Goal: Transaction & Acquisition: Purchase product/service

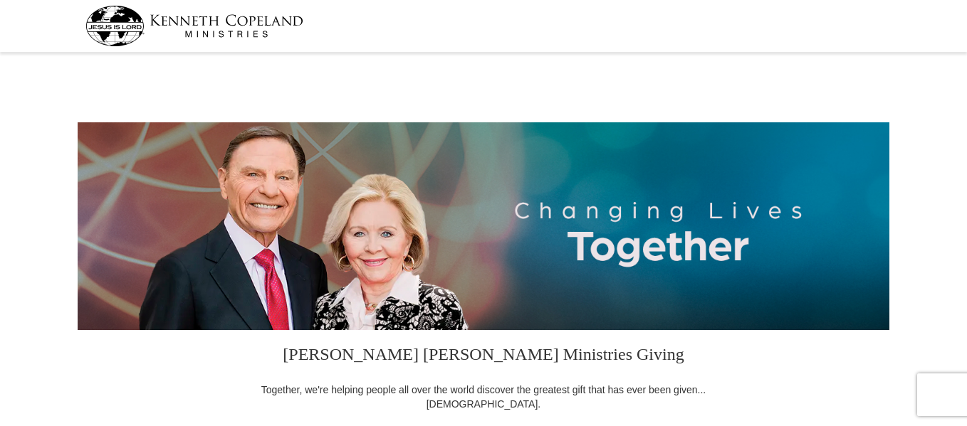
select select "FL"
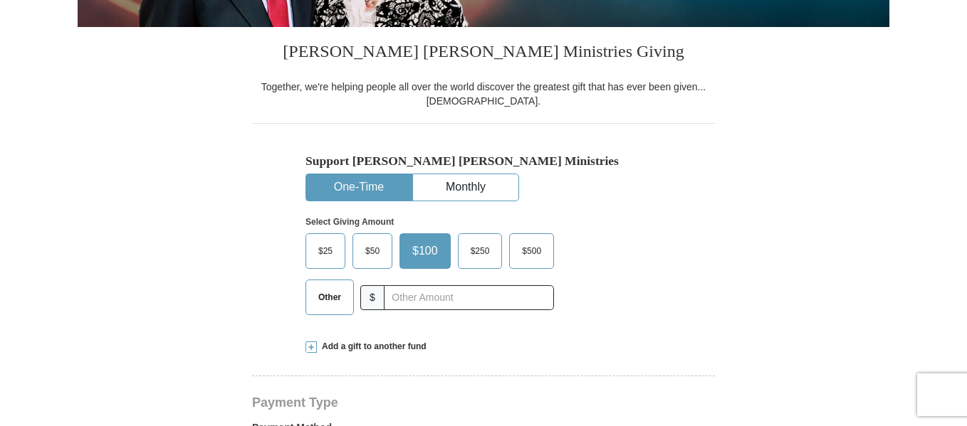
scroll to position [304, 0]
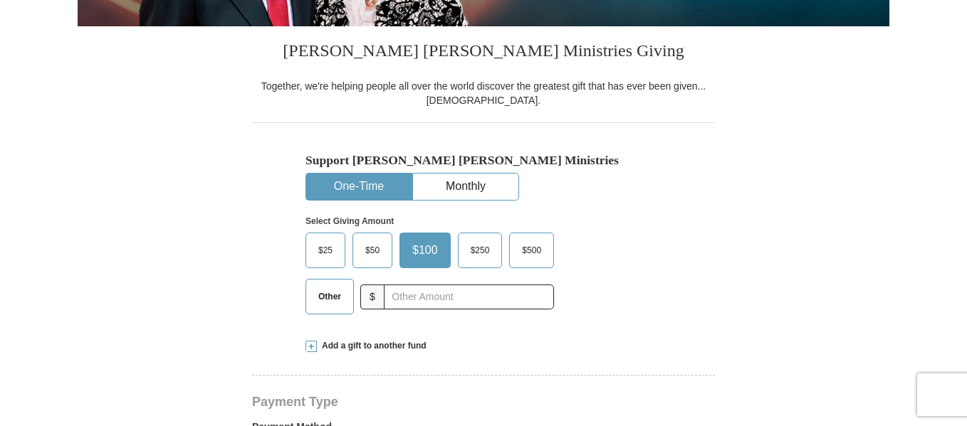
click at [328, 252] on span "$25" at bounding box center [325, 250] width 28 height 21
click at [0, 0] on input "$25" at bounding box center [0, 0] width 0 height 0
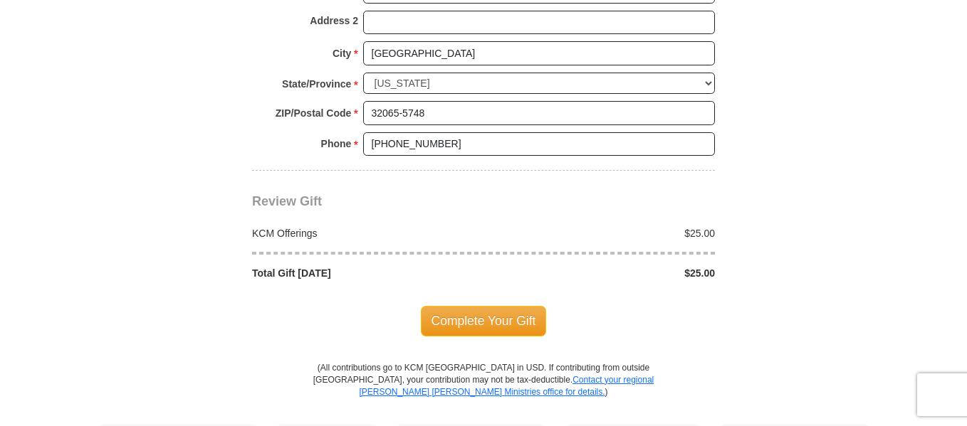
scroll to position [1168, 0]
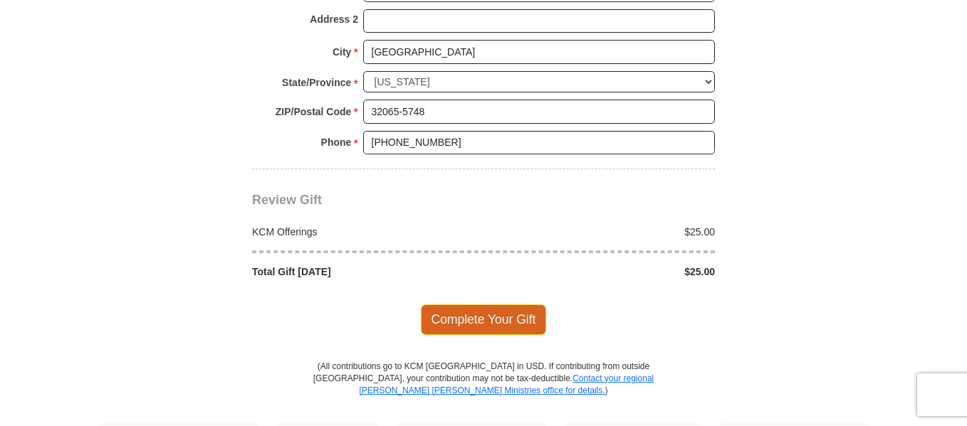
click at [481, 323] on span "Complete Your Gift" at bounding box center [484, 320] width 126 height 30
